Goal: Task Accomplishment & Management: Manage account settings

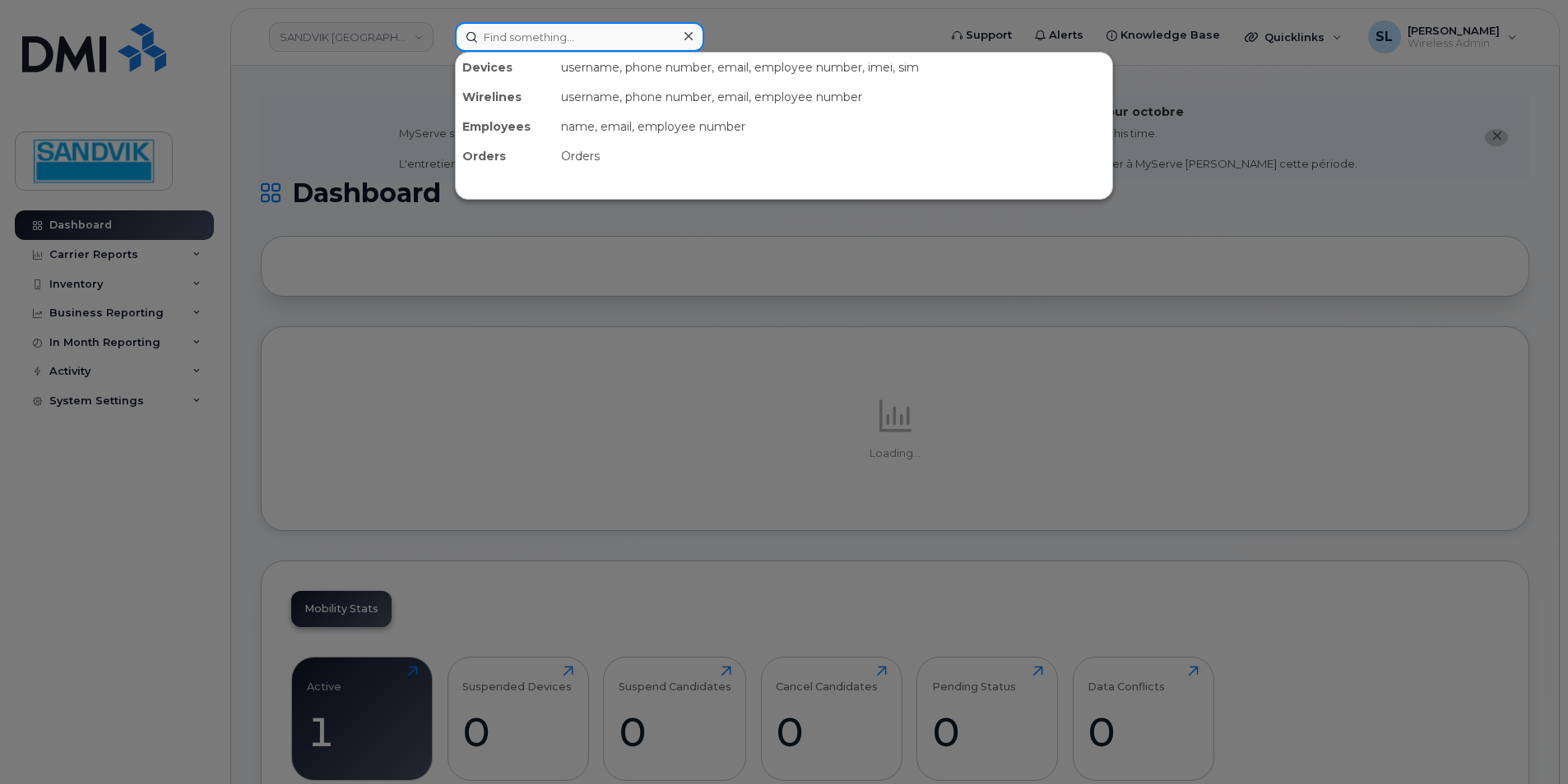
click at [554, 45] on input at bounding box center [579, 37] width 249 height 30
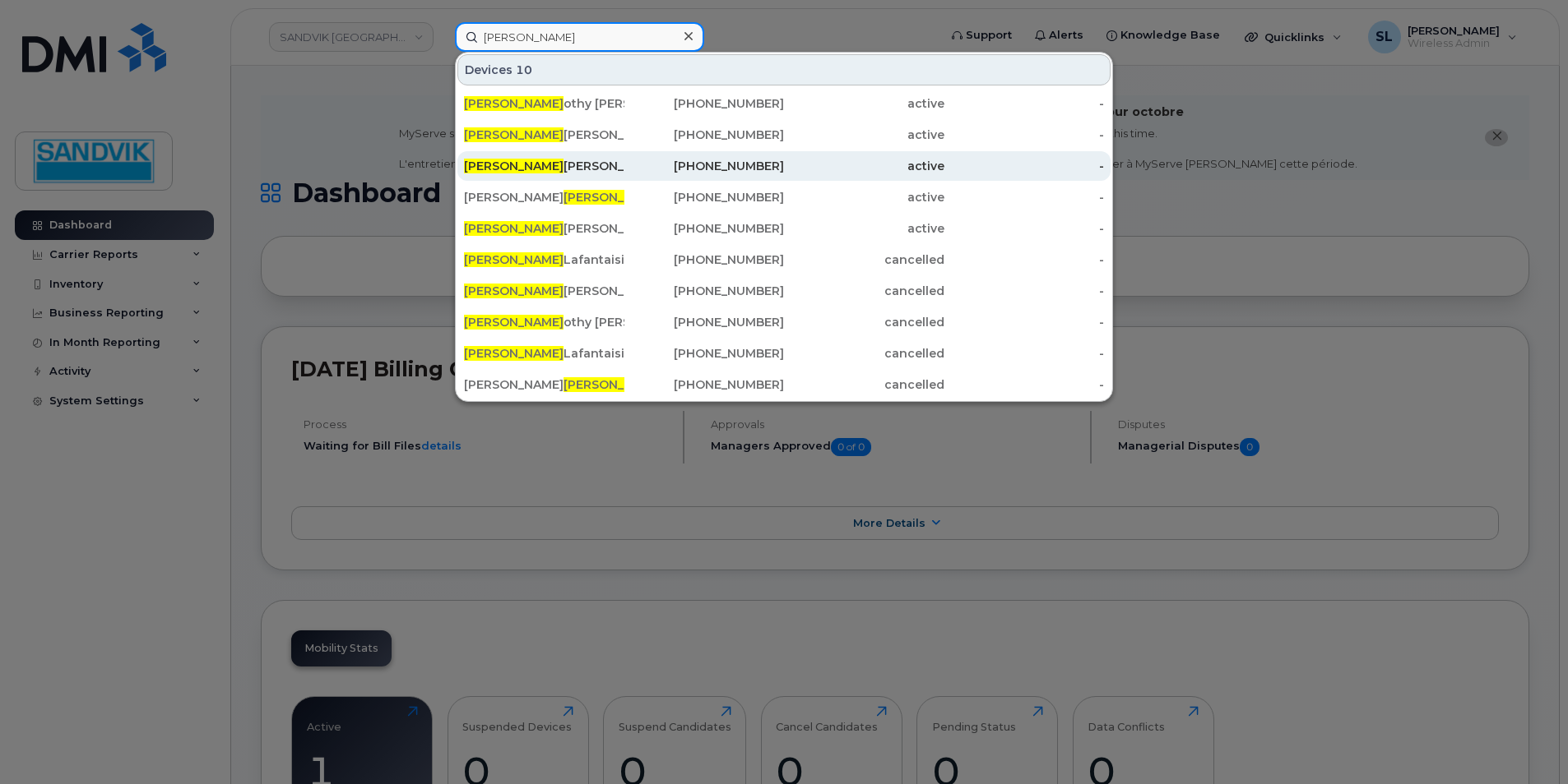
type input "[PERSON_NAME]"
click at [530, 162] on div "Tim Gingerich" at bounding box center [544, 166] width 161 height 17
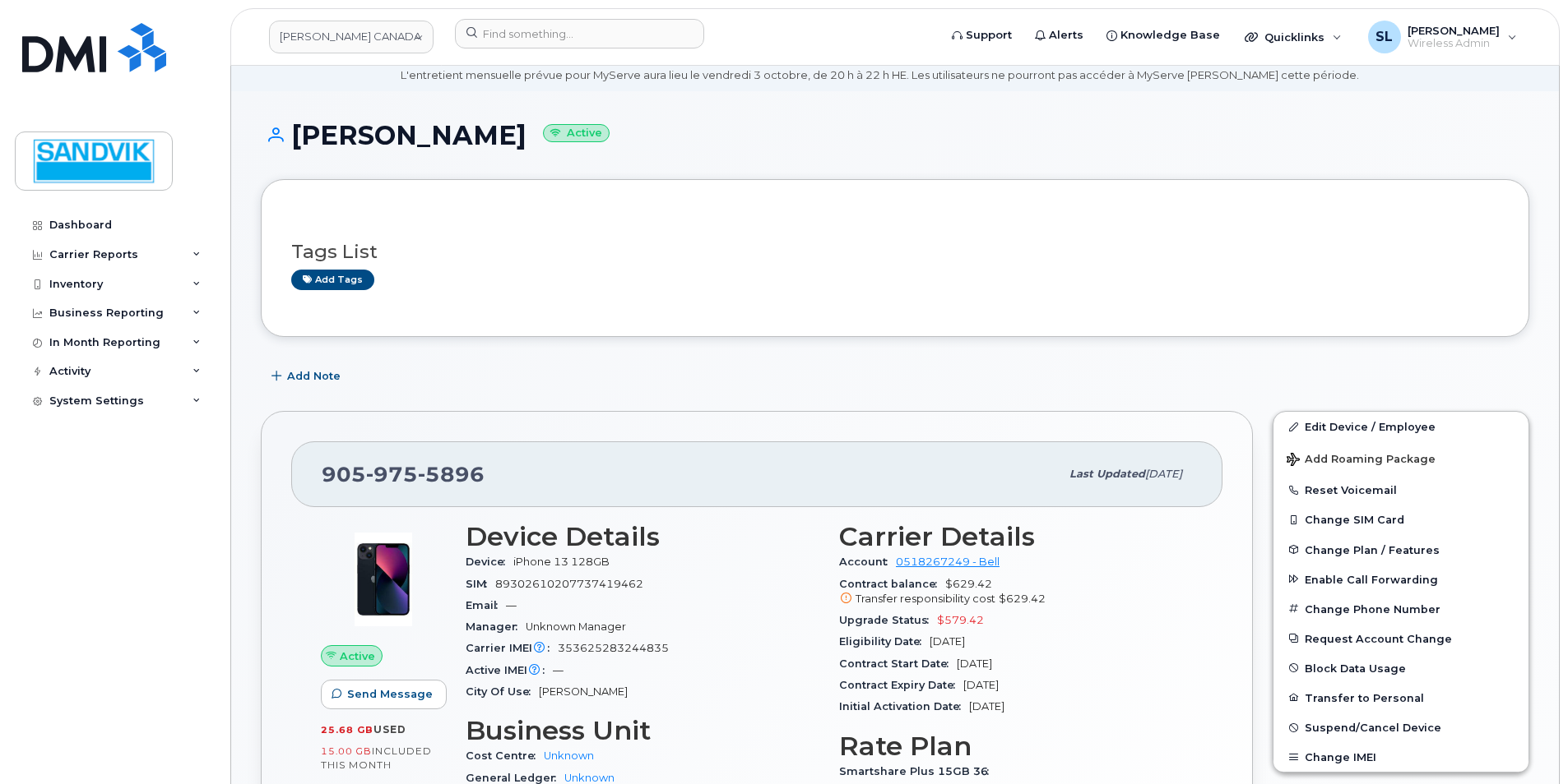
scroll to position [82, 0]
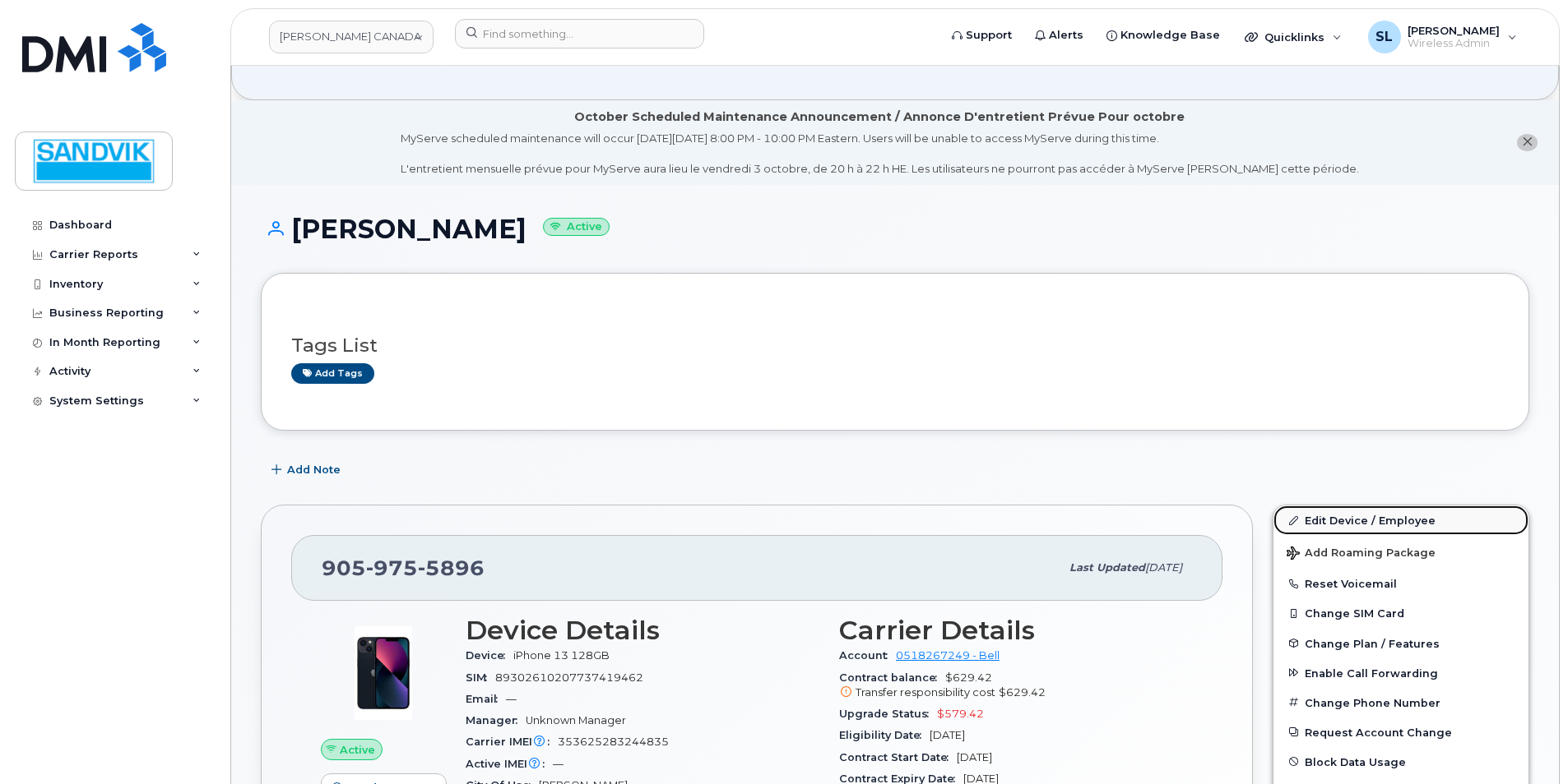
click at [1319, 519] on link "Edit Device / Employee" at bounding box center [1401, 520] width 255 height 30
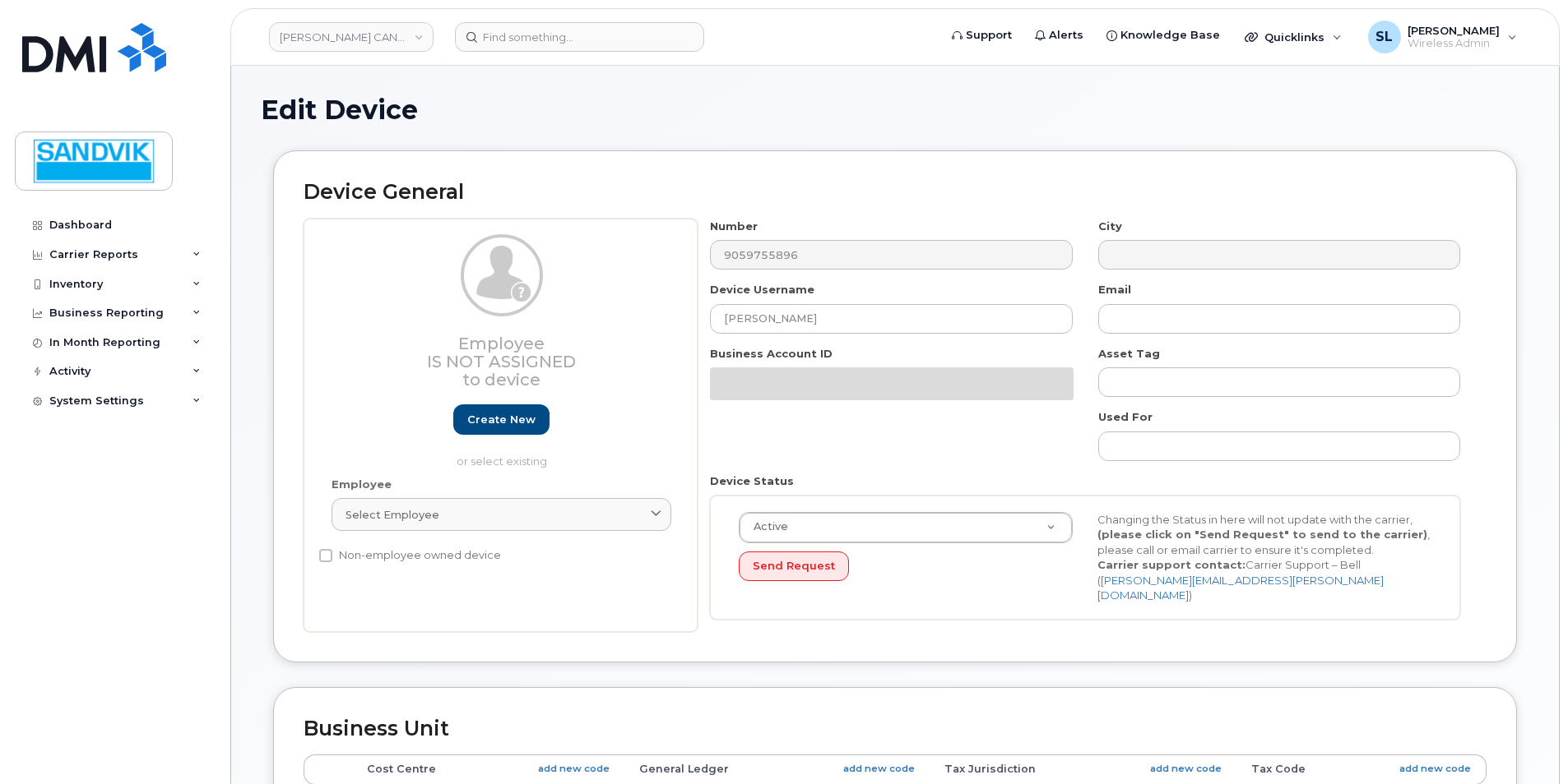
select select "605720"
select select "582212"
select select "1474471"
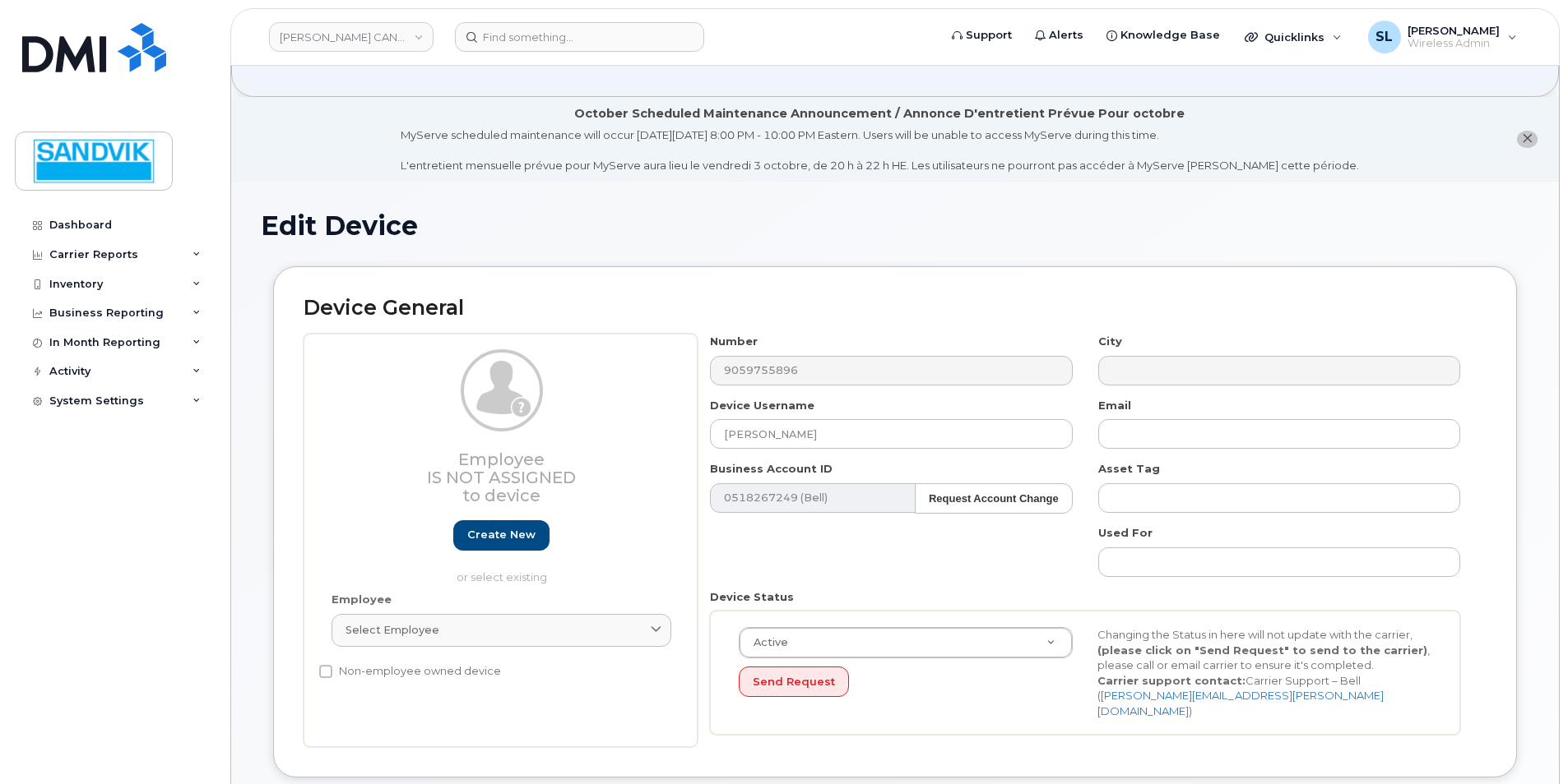
scroll to position [246, 0]
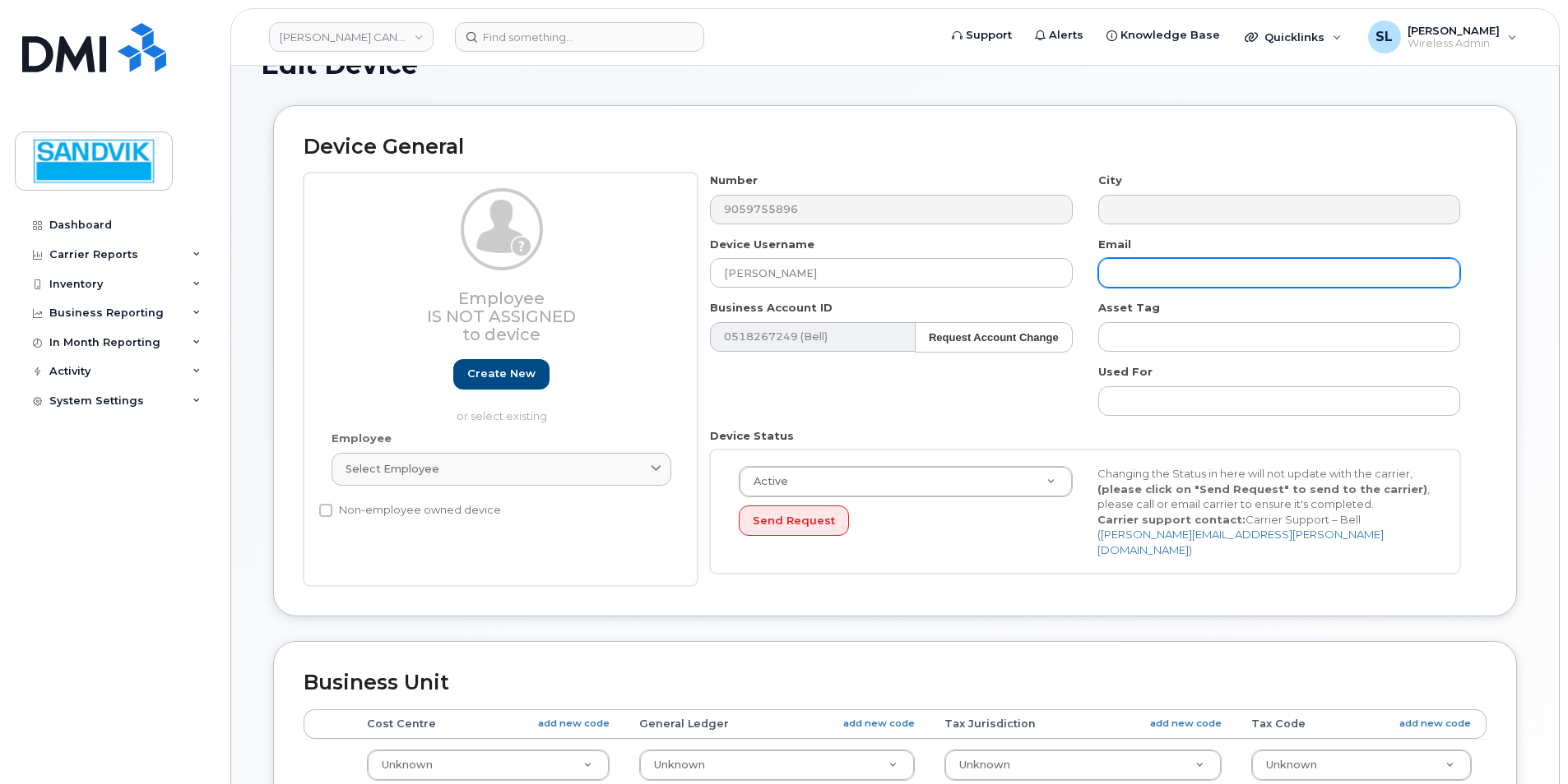
click at [1135, 271] on input "text" at bounding box center [1278, 273] width 362 height 30
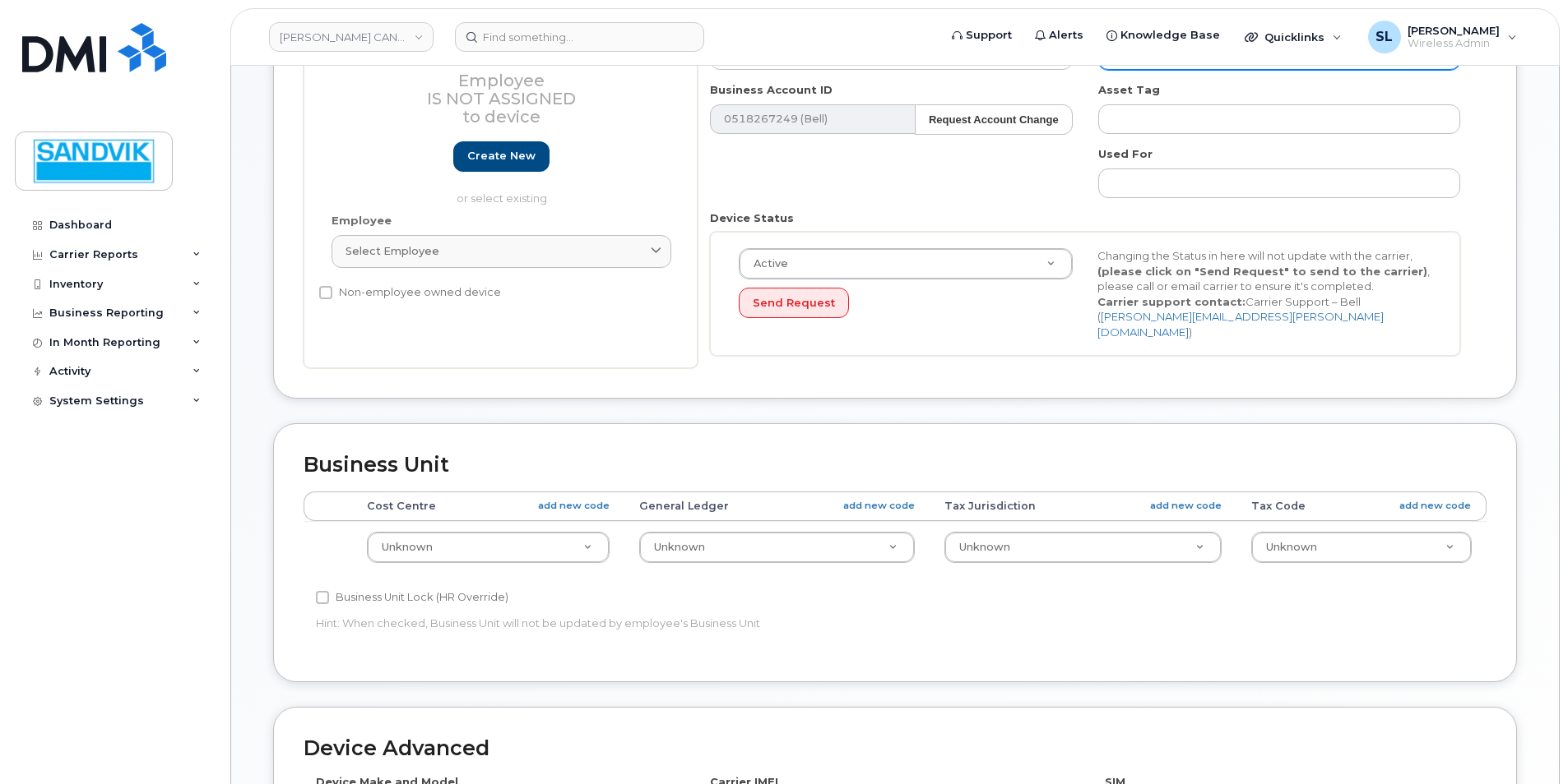
scroll to position [493, 0]
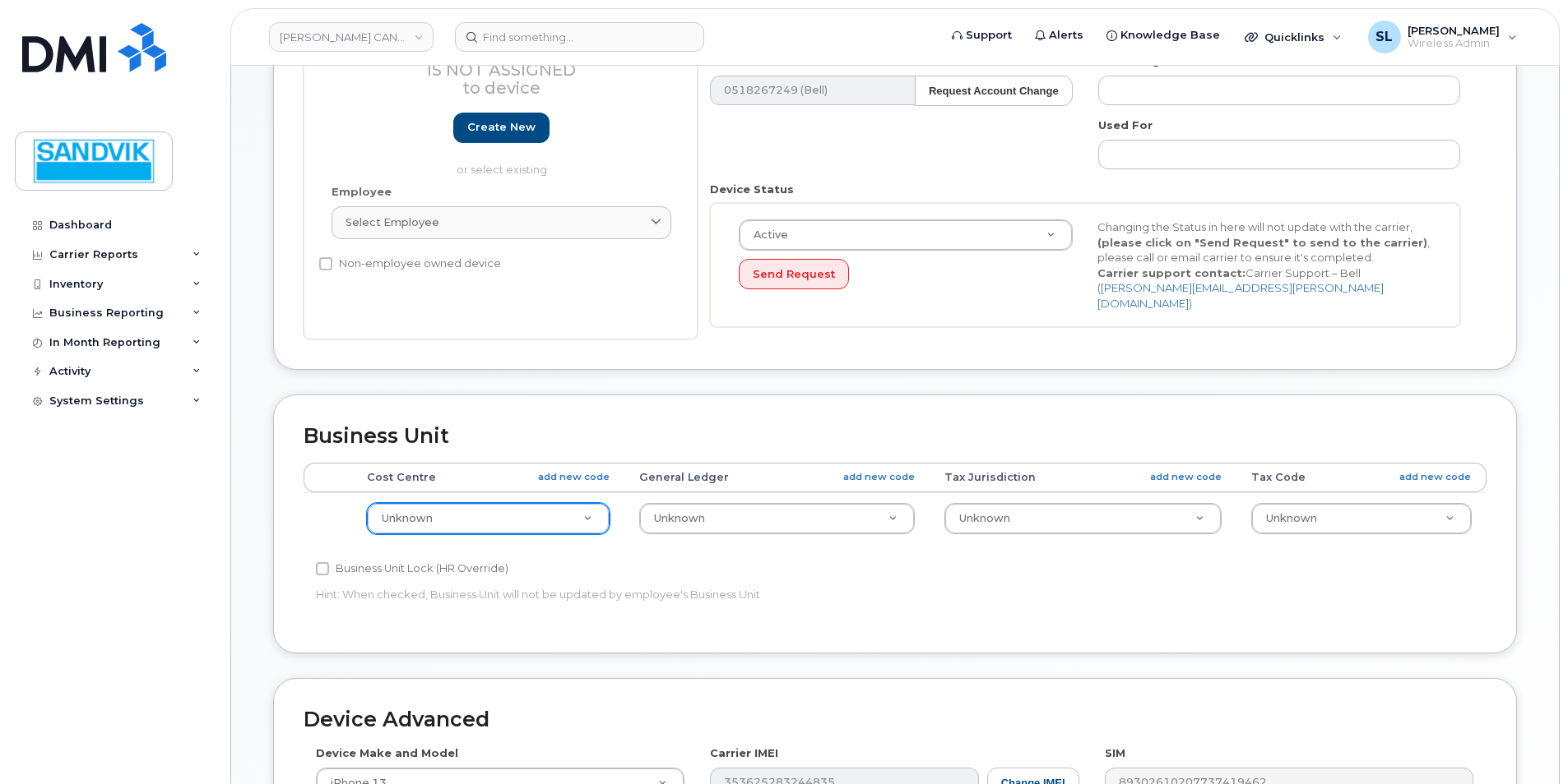
type input "[PERSON_NAME][EMAIL_ADDRESS][PERSON_NAME][DOMAIN_NAME]"
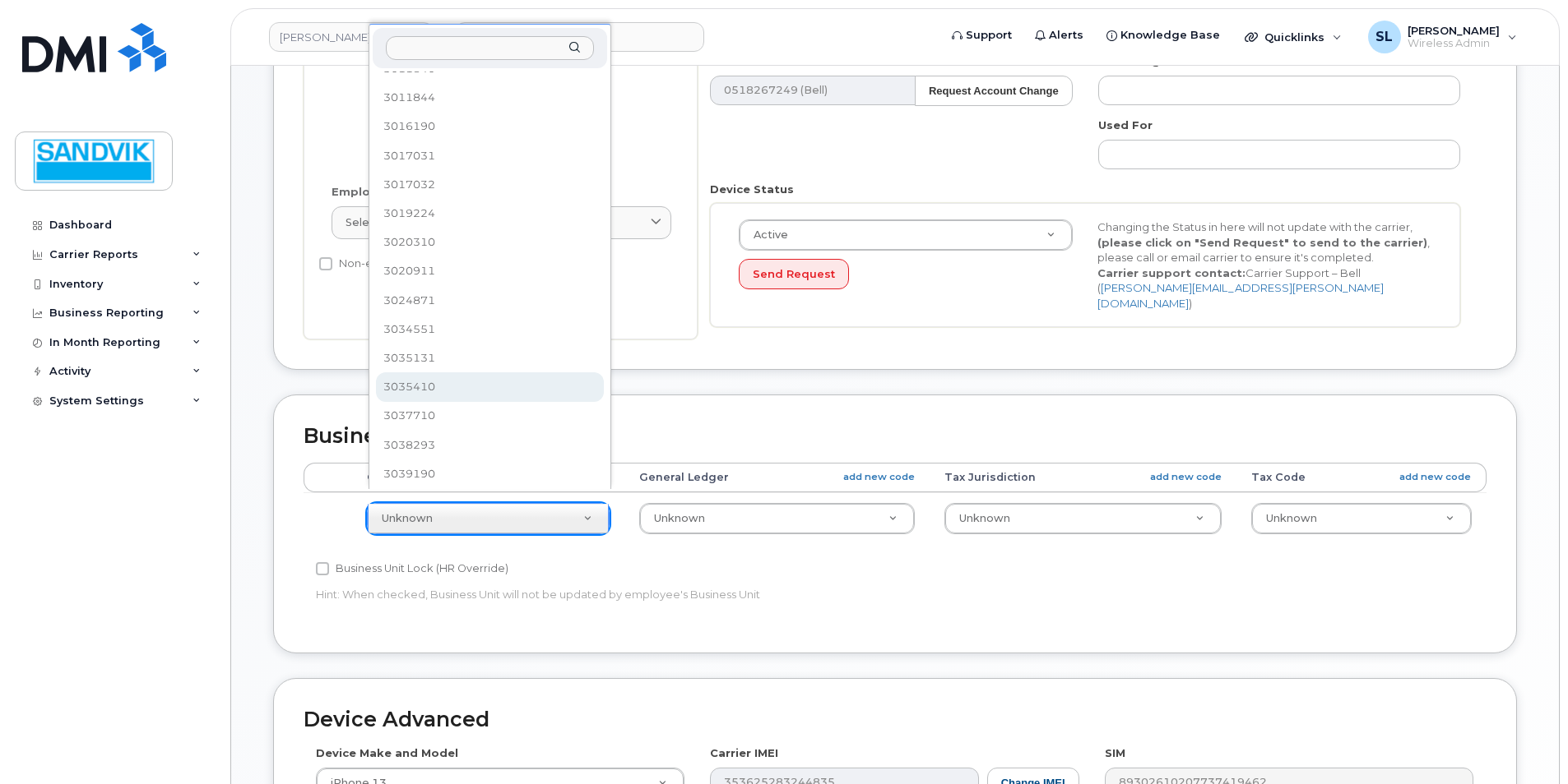
scroll to position [77, 0]
select select "1474482"
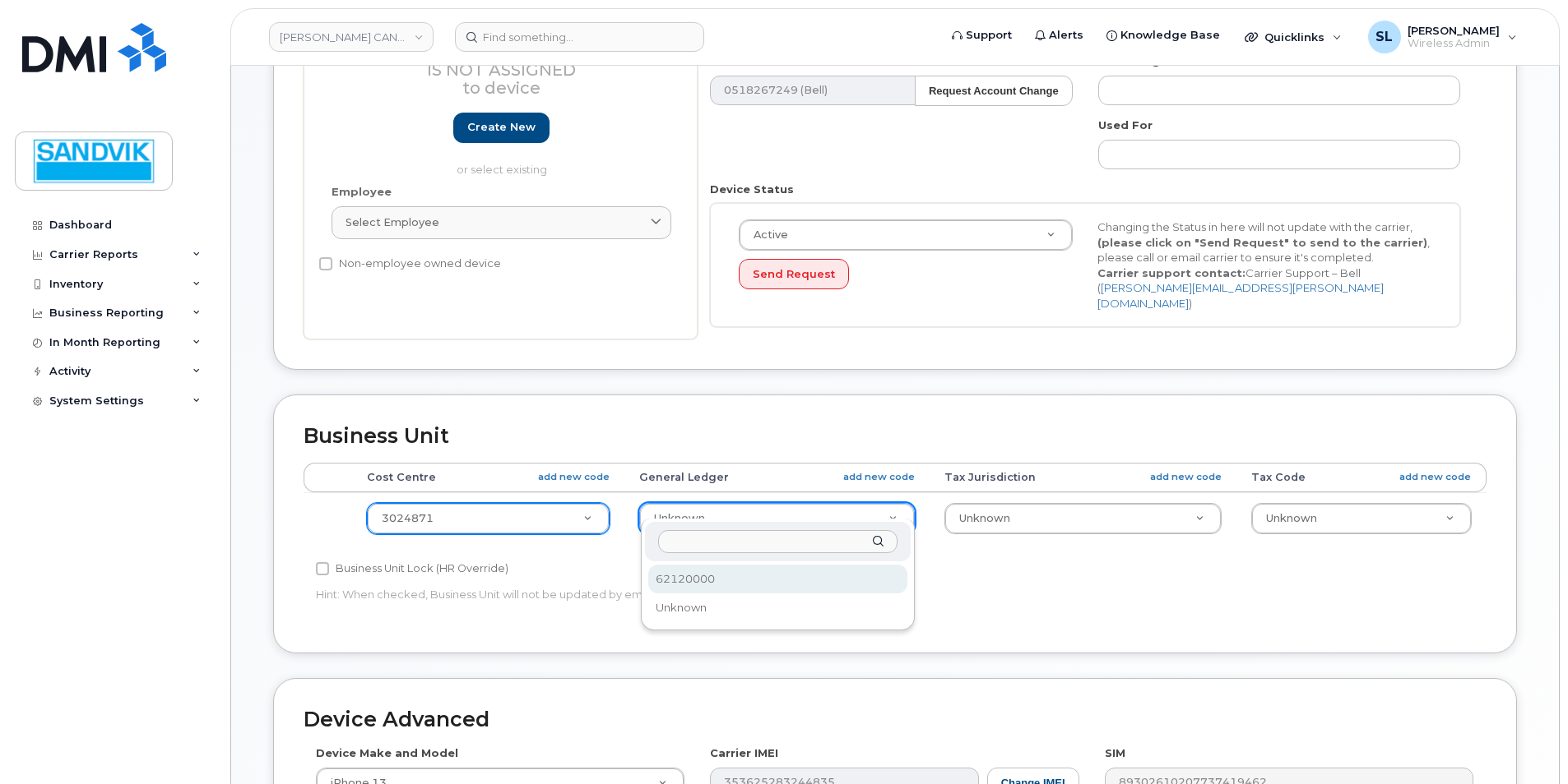
select select "1474484"
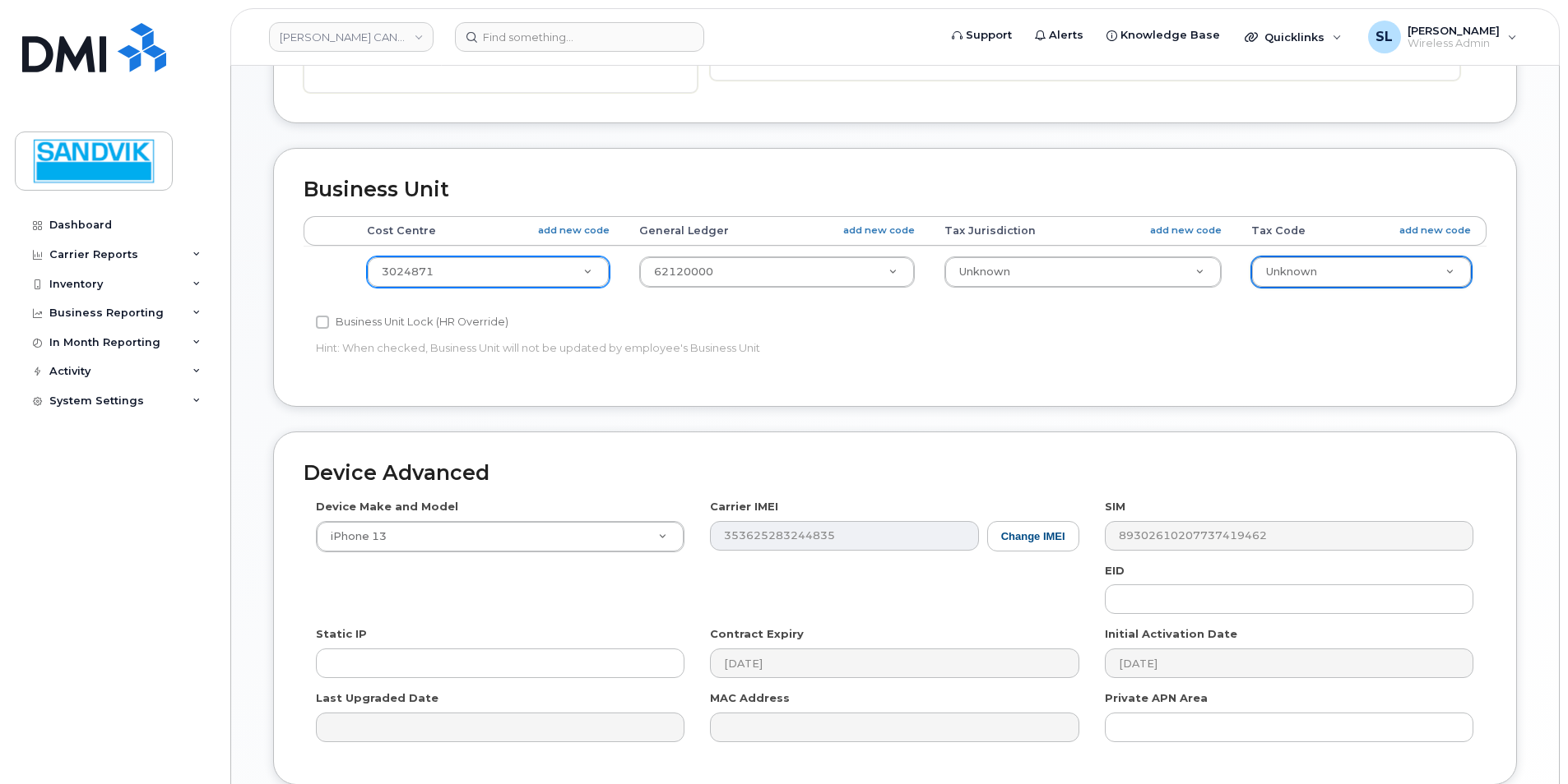
scroll to position [863, 0]
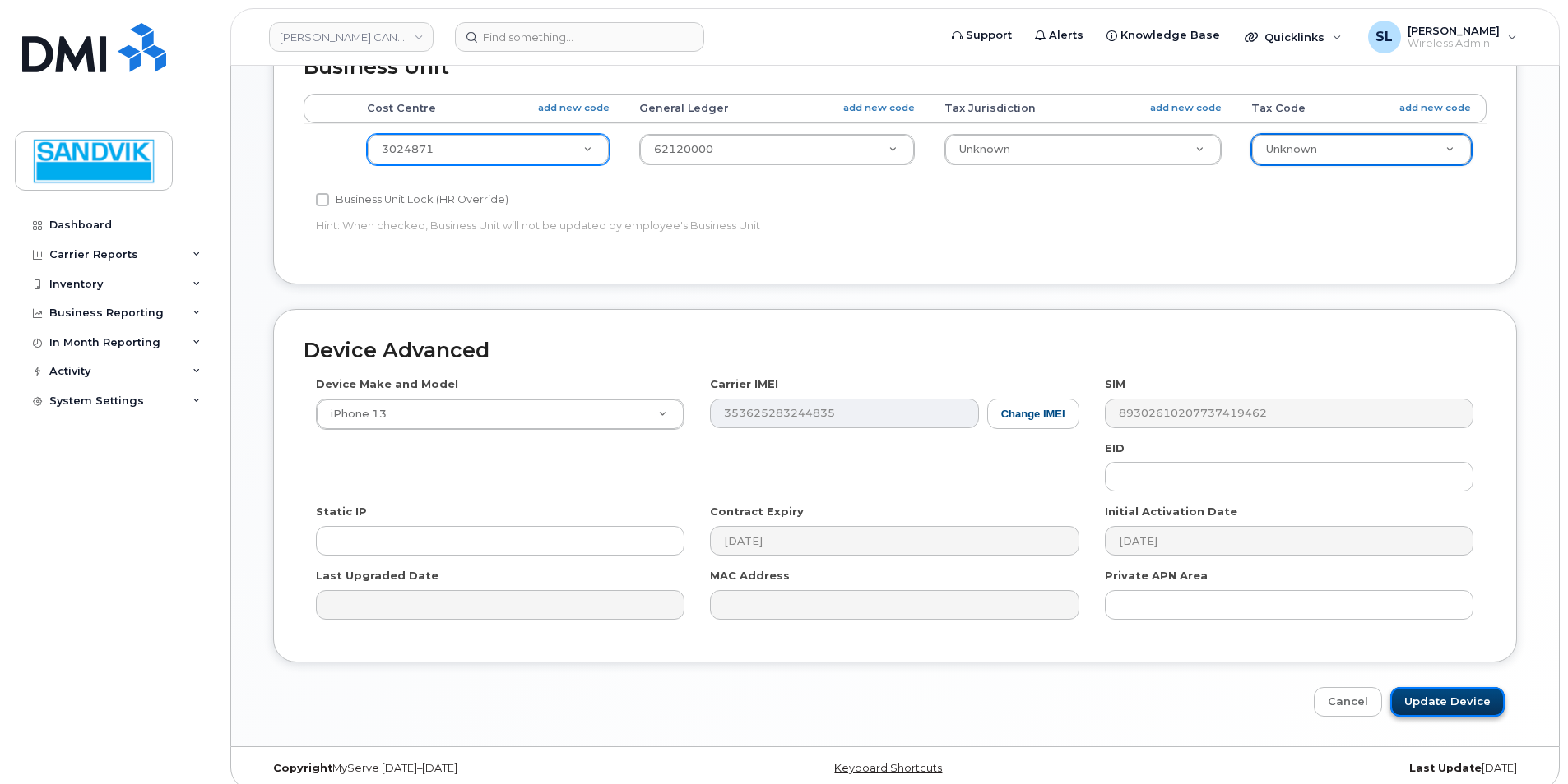
click at [1450, 687] on input "Update Device" at bounding box center [1447, 702] width 114 height 31
type input "Saving..."
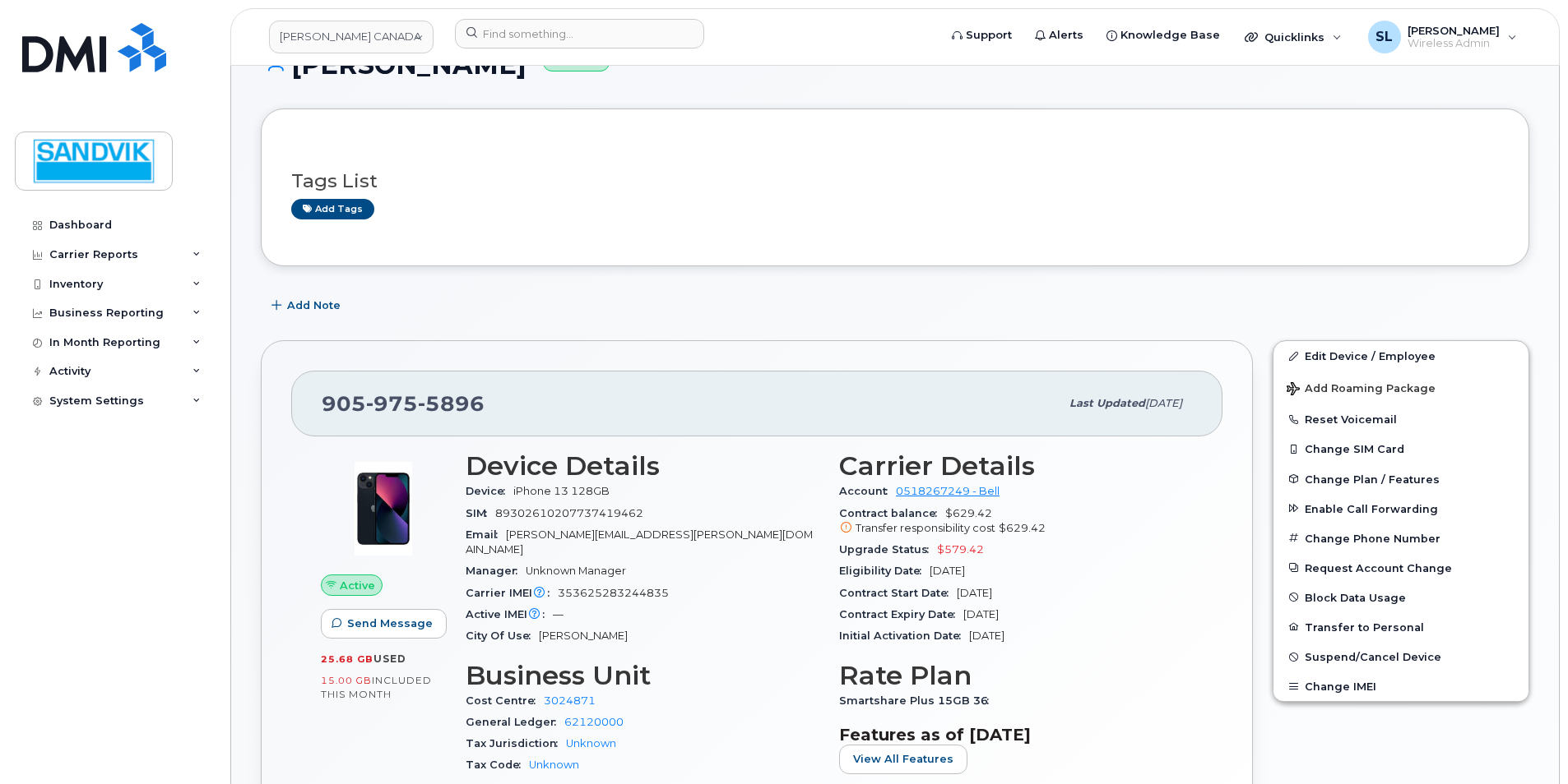
scroll to position [329, 0]
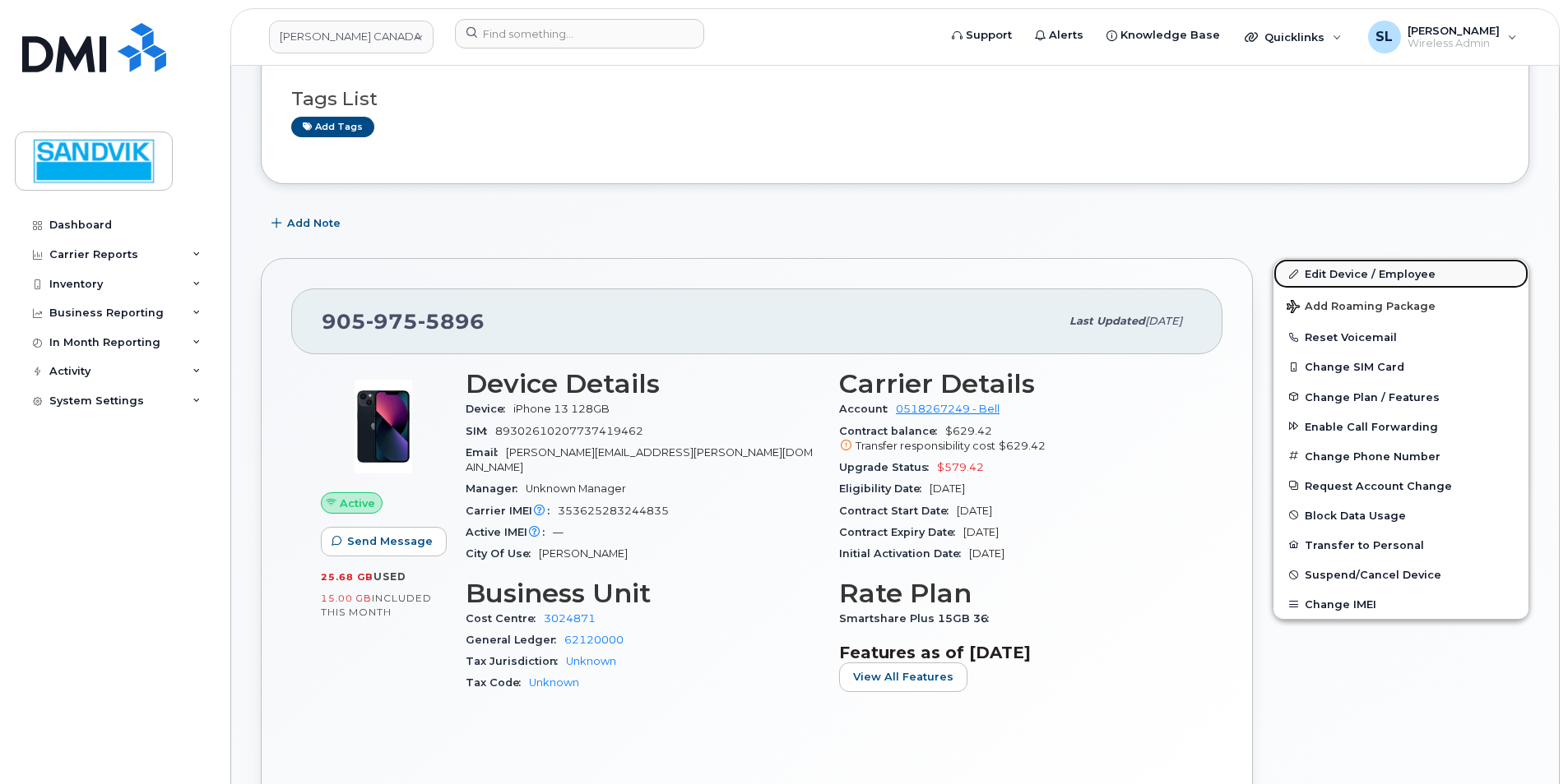
click at [1342, 272] on link "Edit Device / Employee" at bounding box center [1401, 274] width 255 height 30
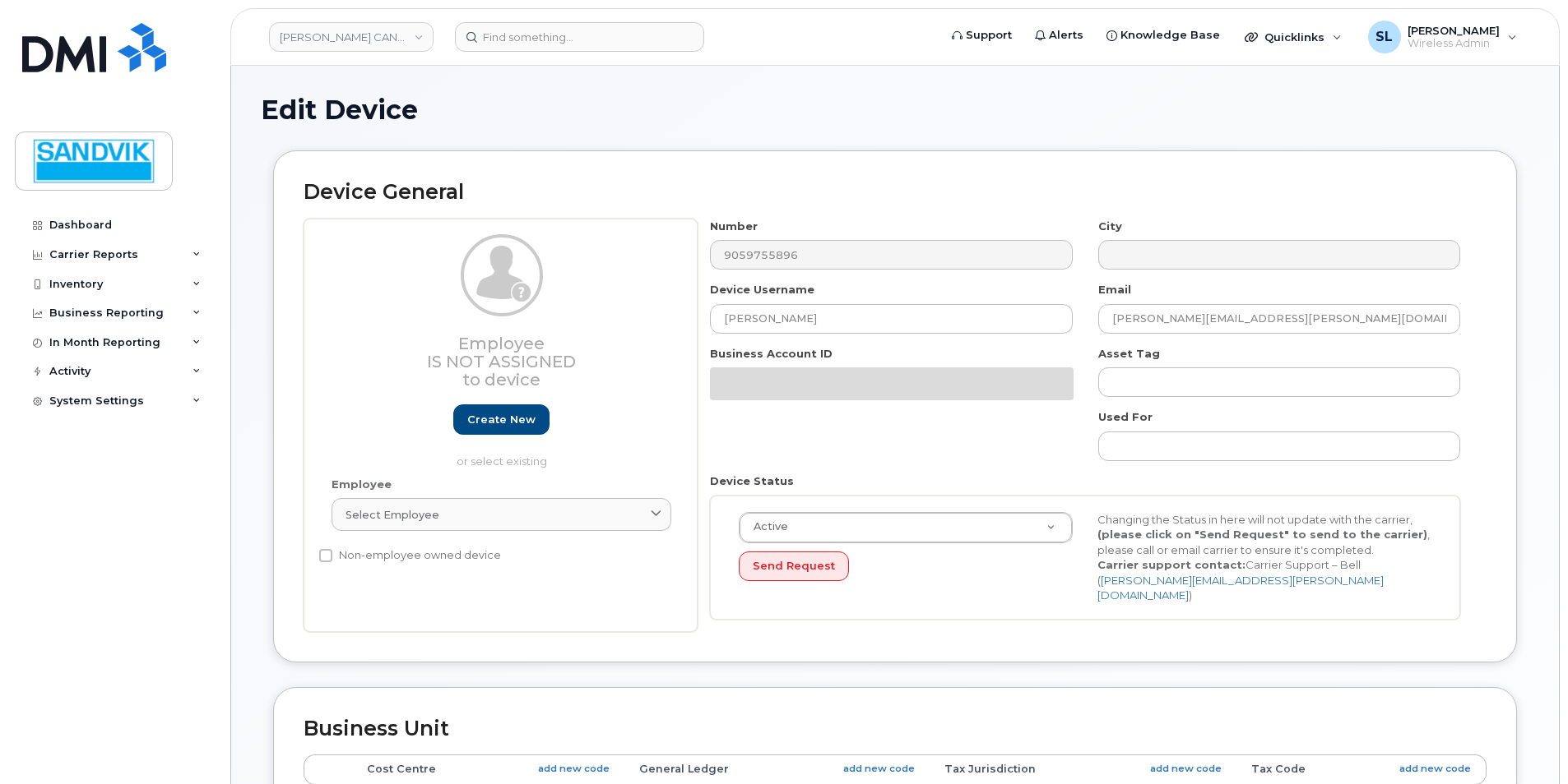
select select "1474482"
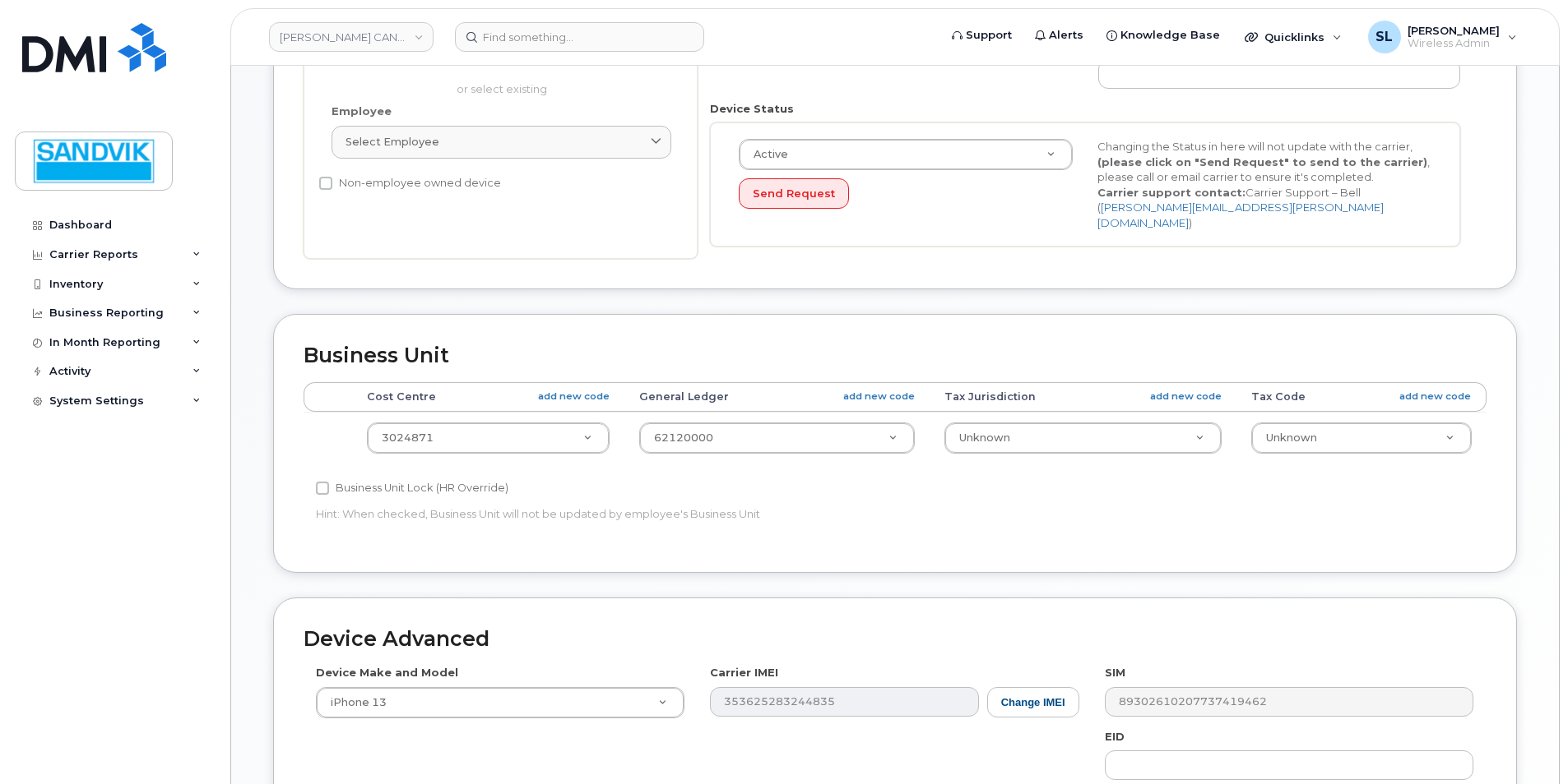
scroll to position [576, 0]
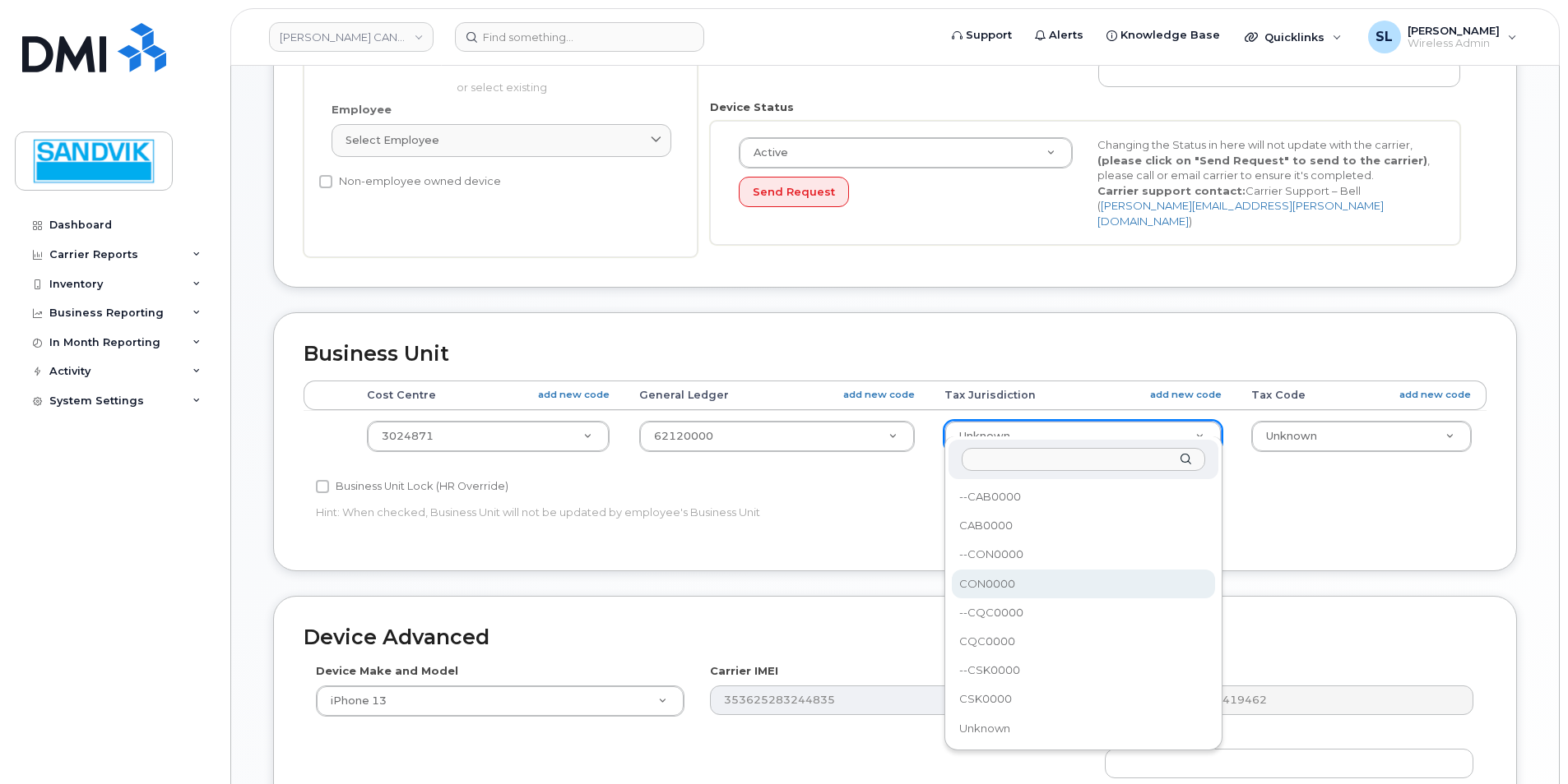
select select "1504812"
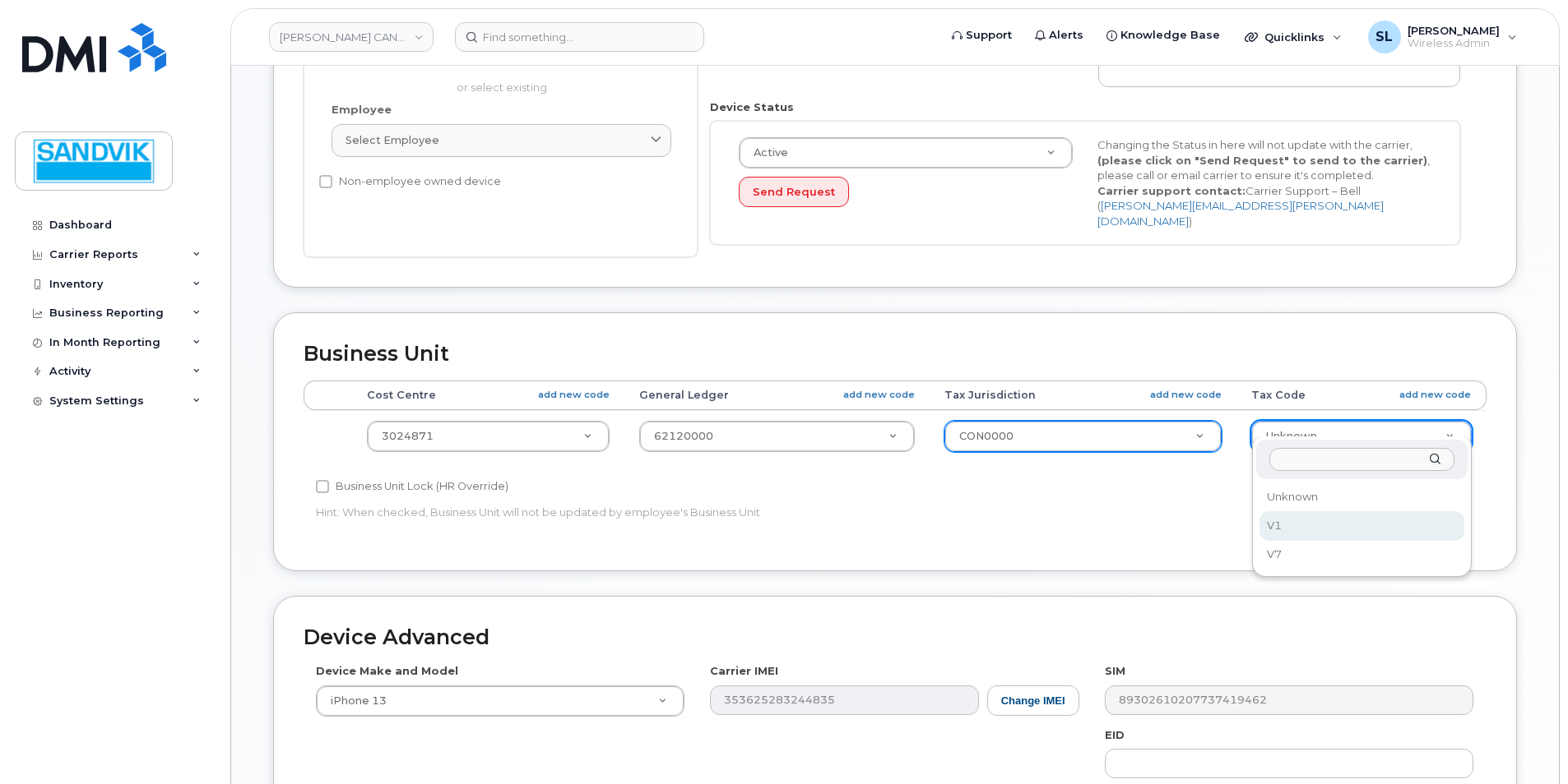
select select "1474489"
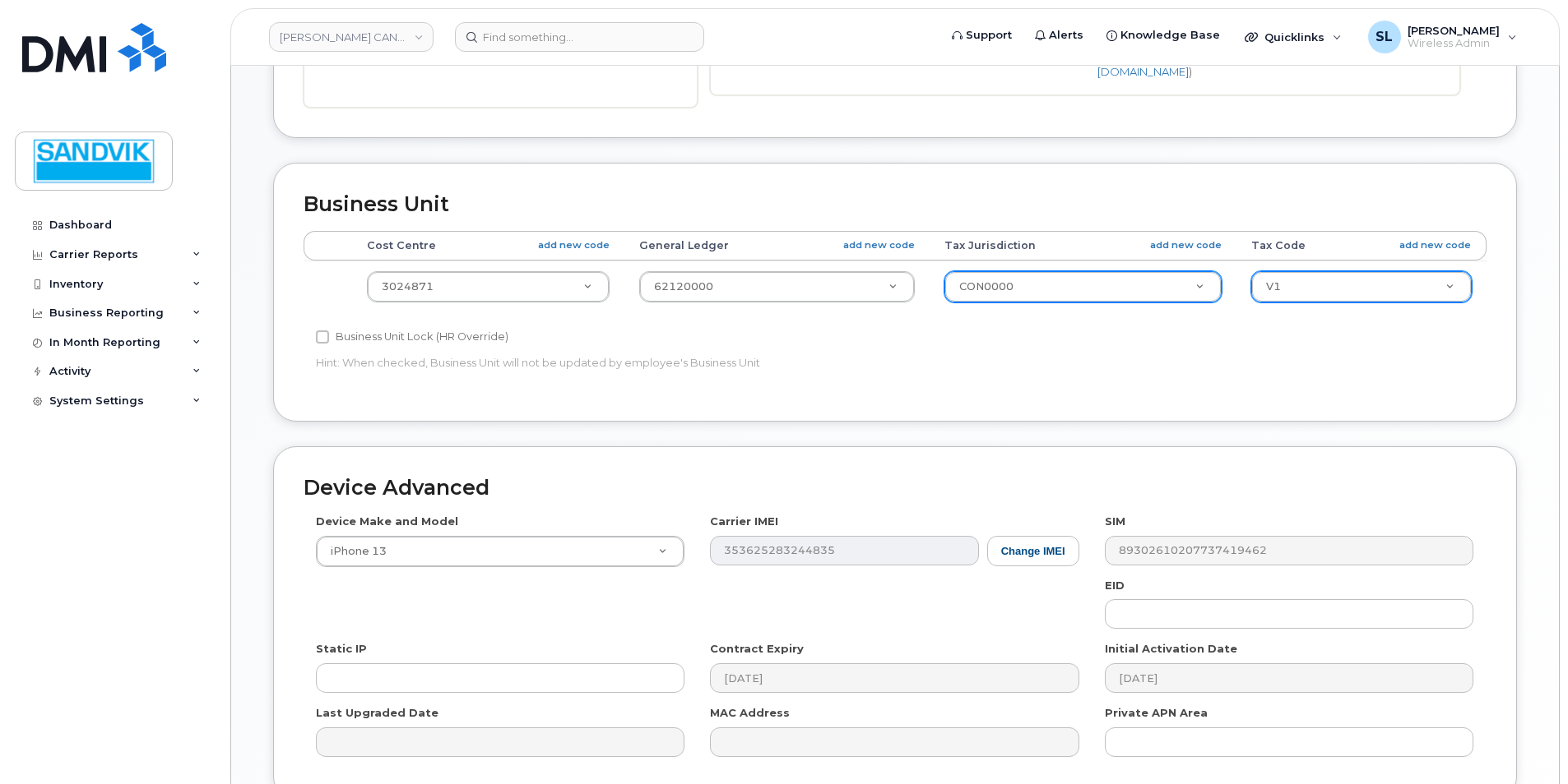
scroll to position [863, 0]
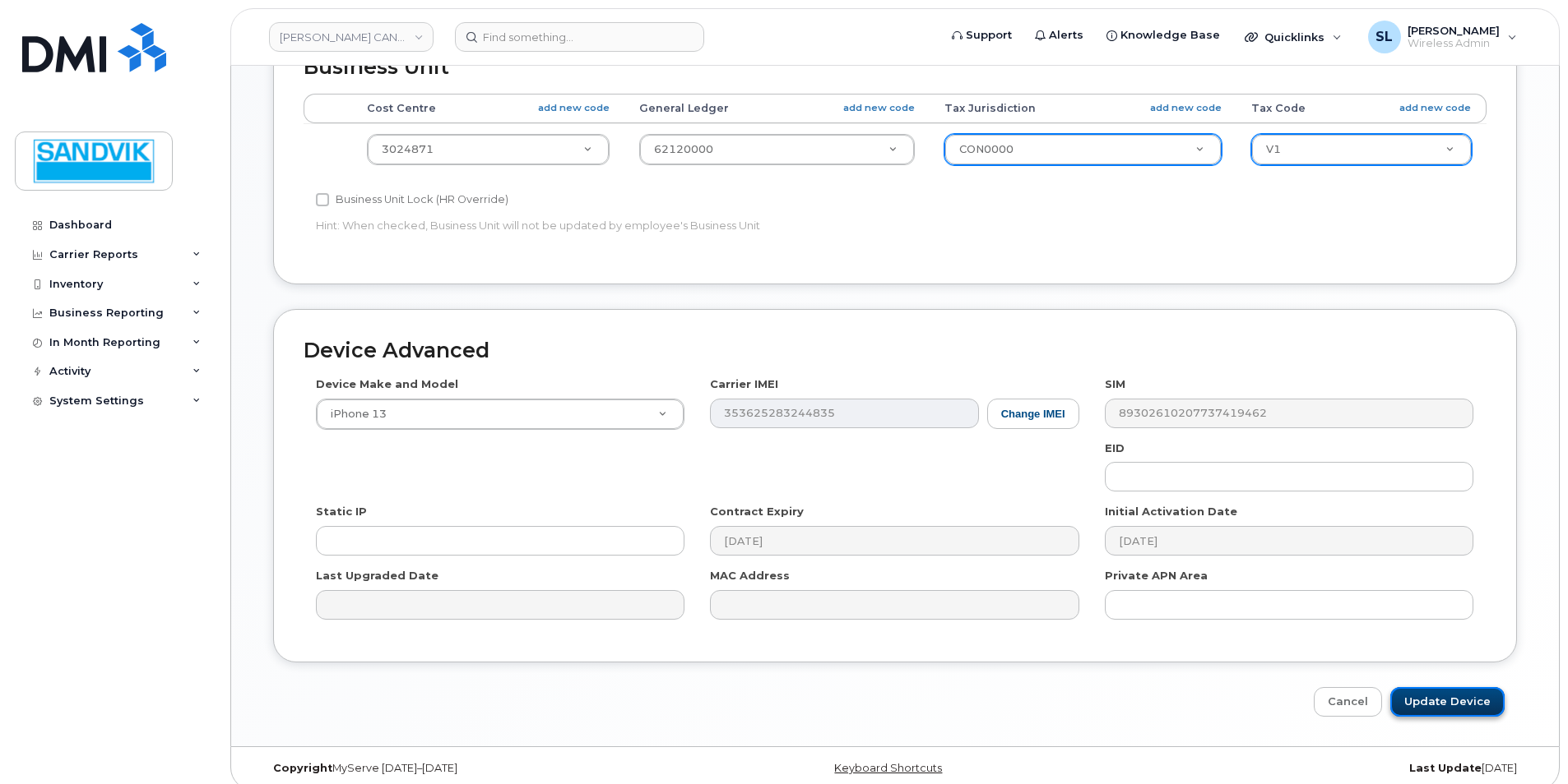
click at [1460, 691] on input "Update Device" at bounding box center [1447, 702] width 114 height 31
type input "Saving..."
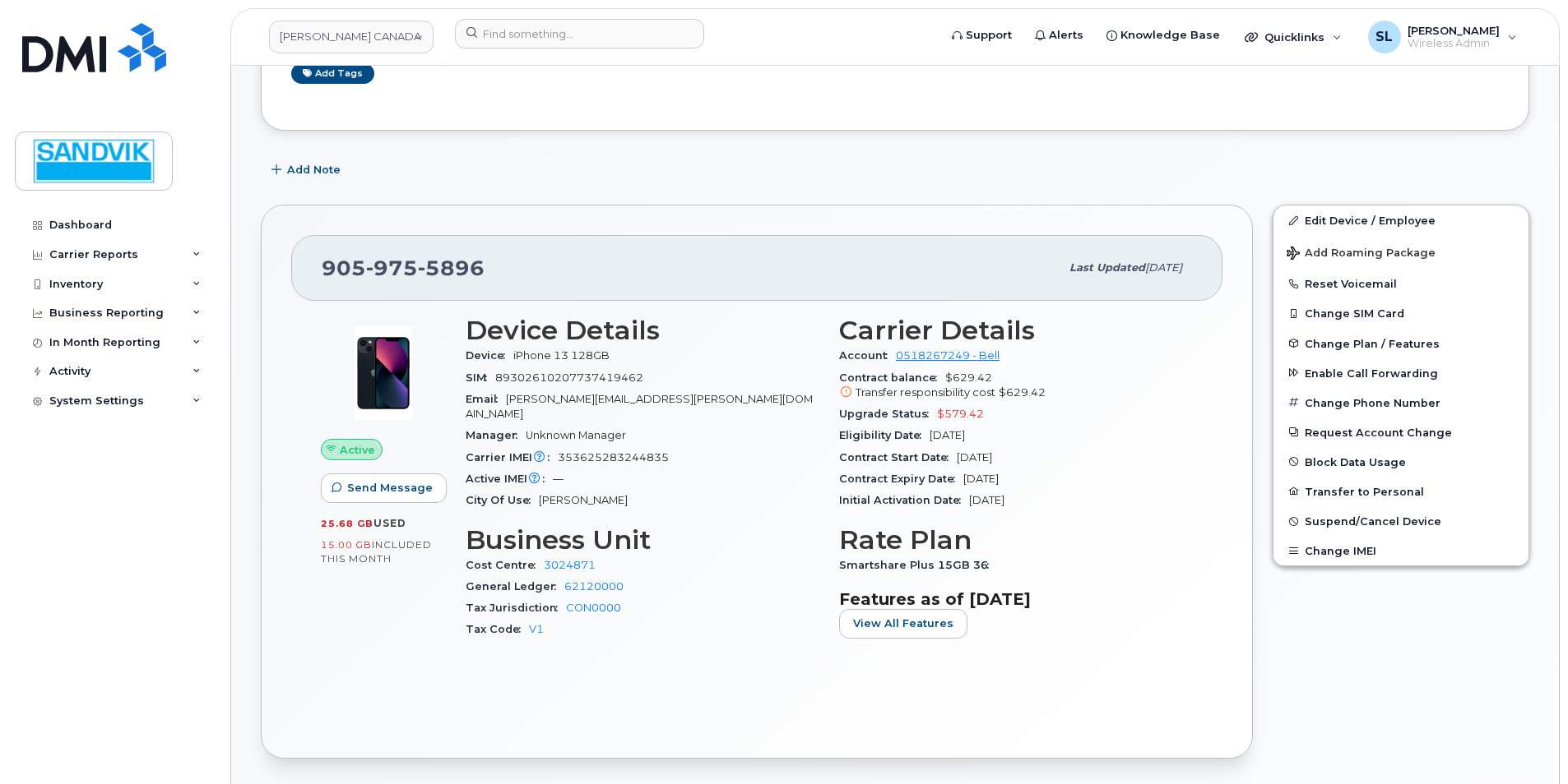
scroll to position [411, 0]
